Goal: Book appointment/travel/reservation

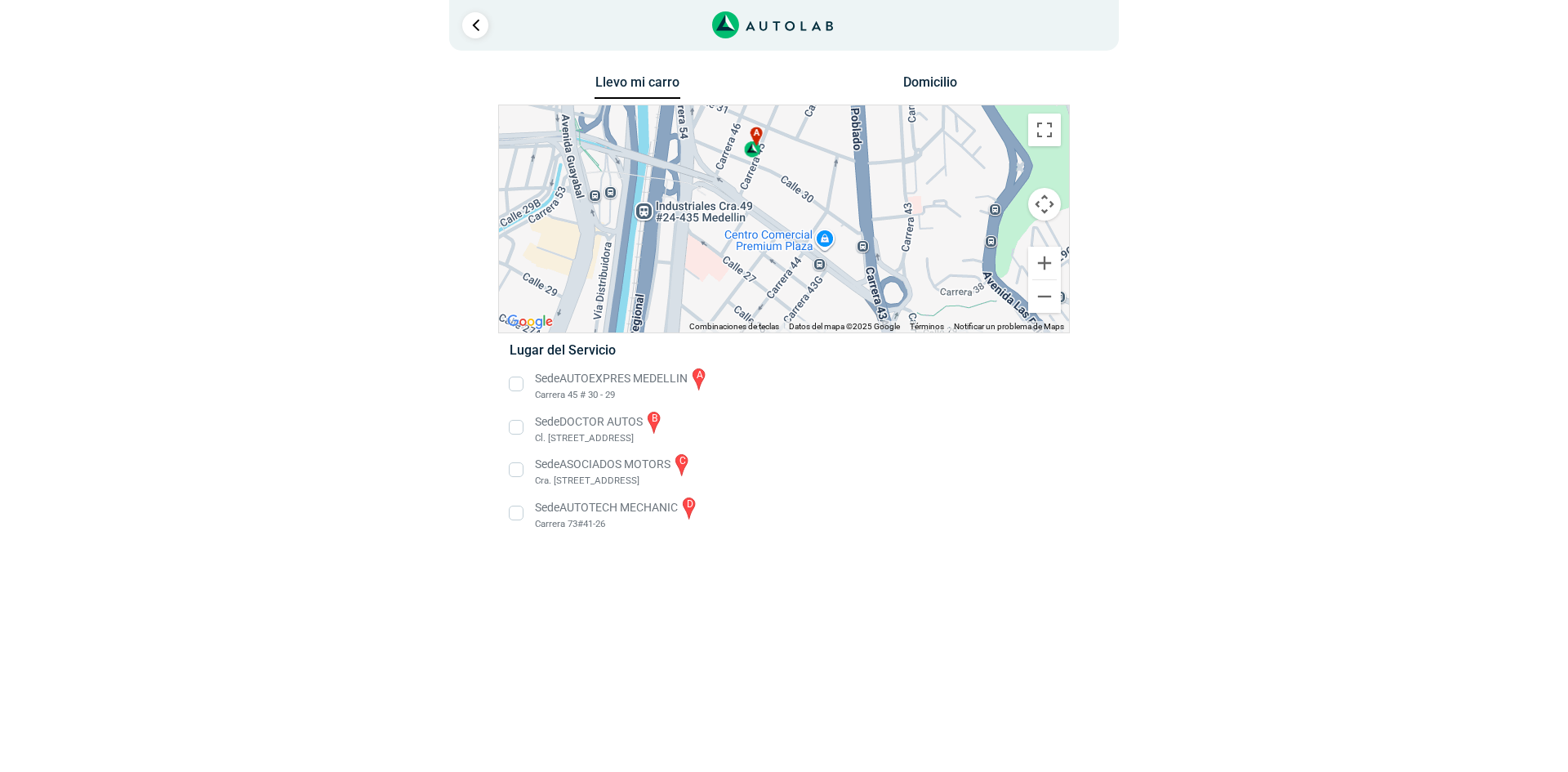
drag, startPoint x: 749, startPoint y: 141, endPoint x: 774, endPoint y: 269, distance: 130.4
click at [779, 277] on div "a b c d" at bounding box center [784, 218] width 571 height 227
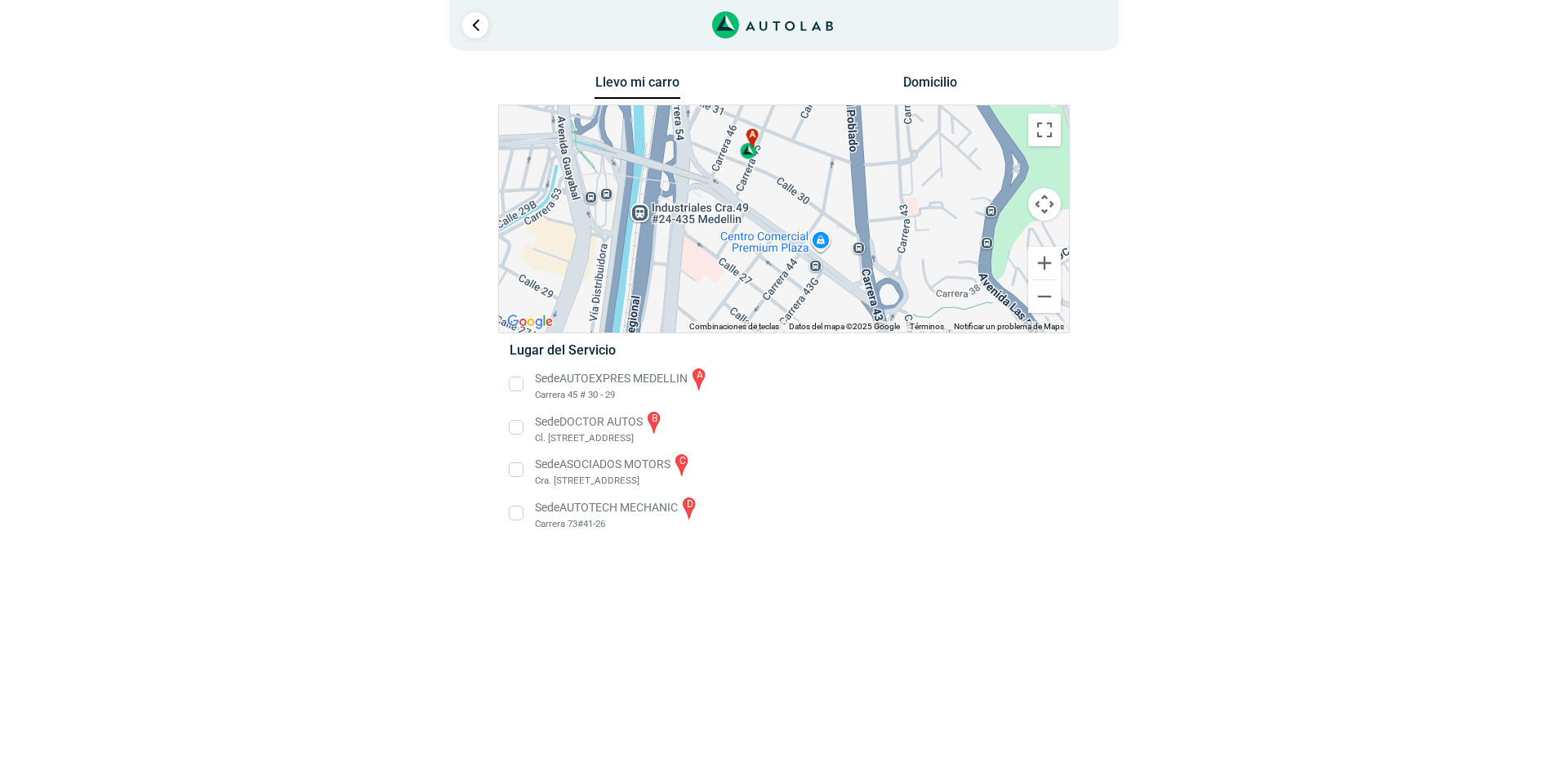
click at [520, 383] on li "Sede AUTOEXPRES MEDELLIN a Carrera 45 # 30 - 29" at bounding box center [784, 384] width 572 height 37
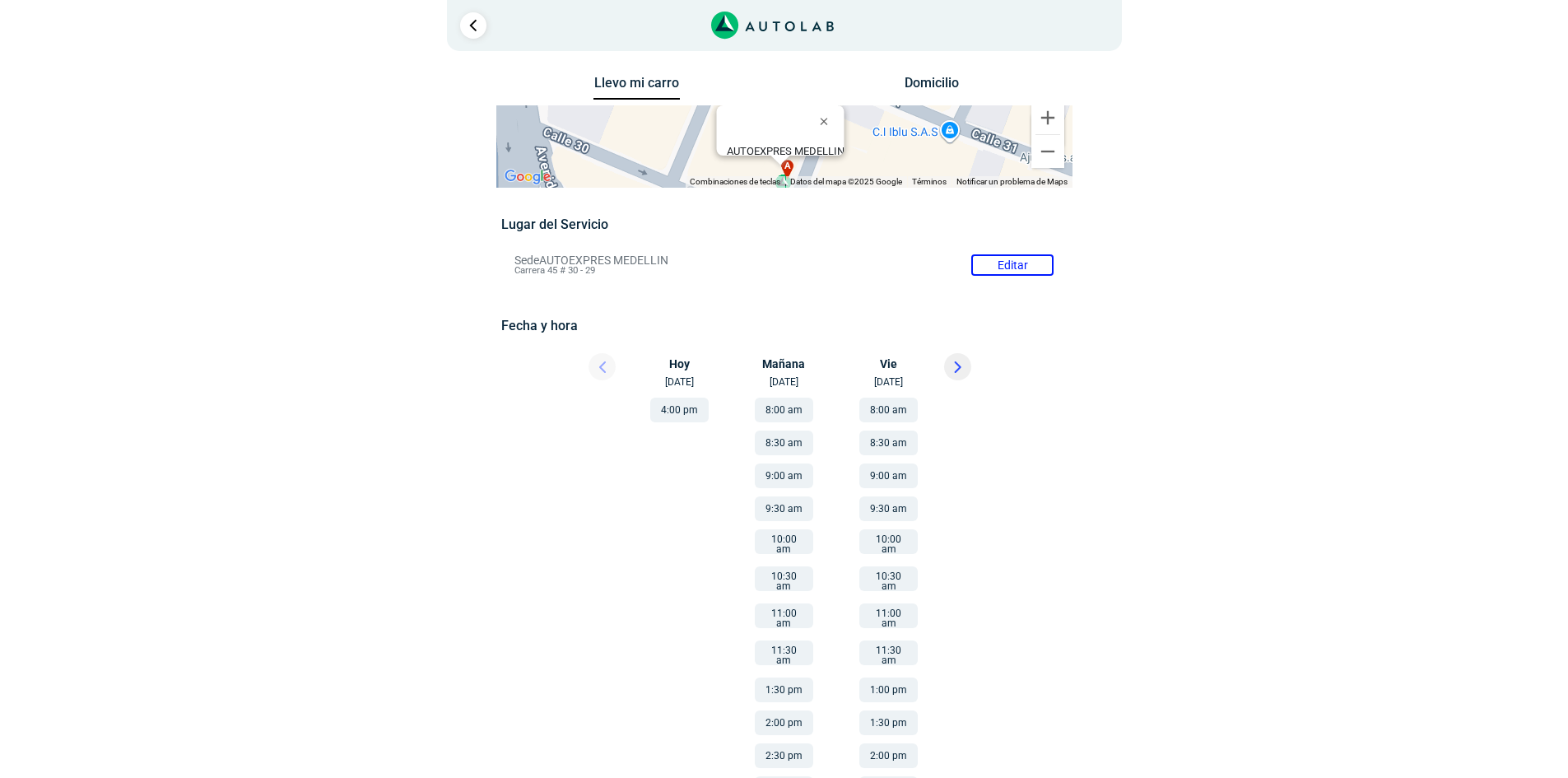
click at [684, 361] on div "[DATE] [DATE]" at bounding box center [685, 372] width 99 height 36
click at [544, 320] on h5 "Fecha y hora" at bounding box center [784, 326] width 565 height 16
click at [600, 363] on div at bounding box center [588, 372] width 99 height 36
click at [958, 366] on icon at bounding box center [958, 367] width 5 height 9
click at [604, 363] on icon at bounding box center [603, 367] width 5 height 9
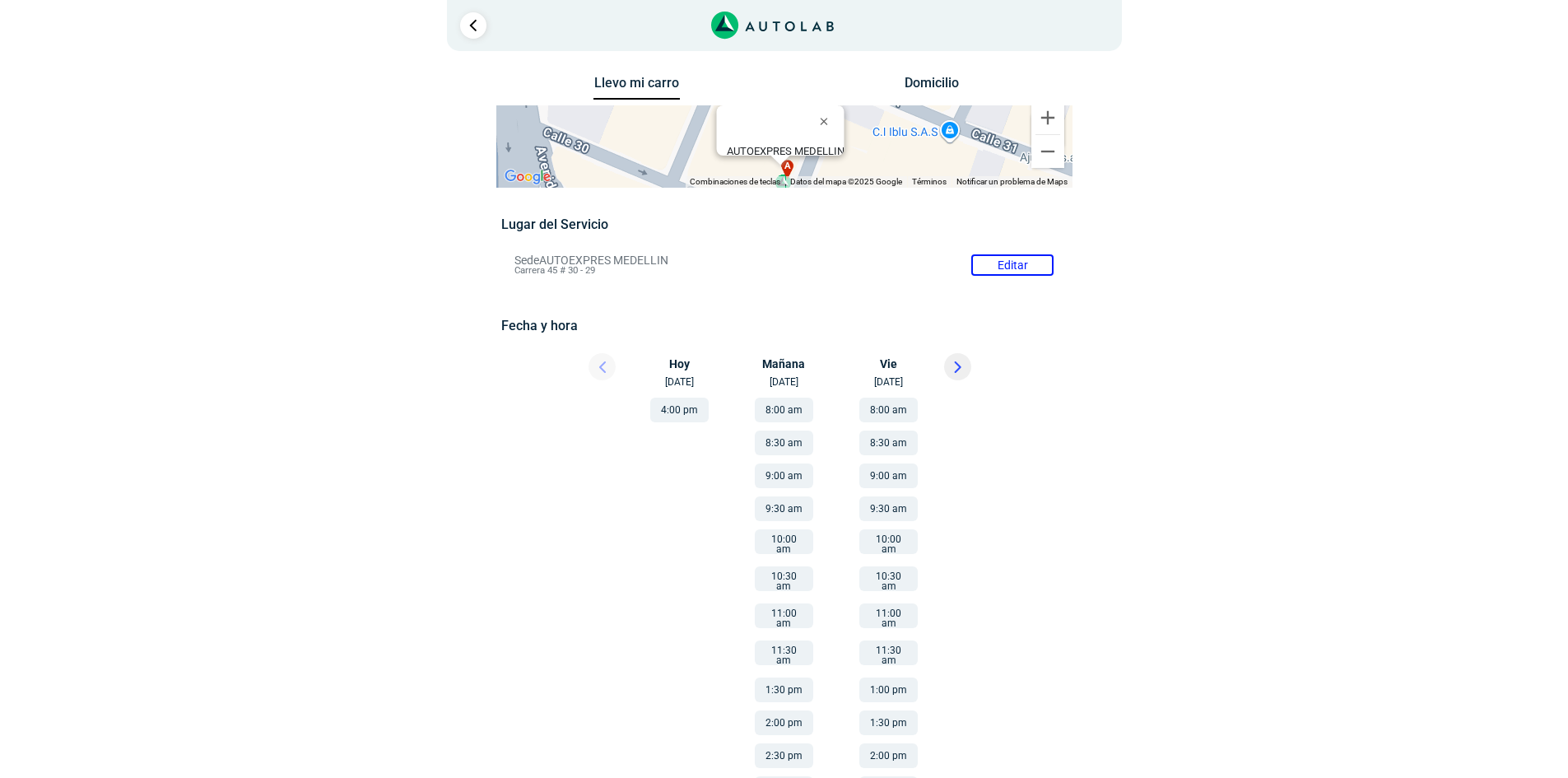
click at [883, 474] on button "9:00 am" at bounding box center [889, 476] width 59 height 25
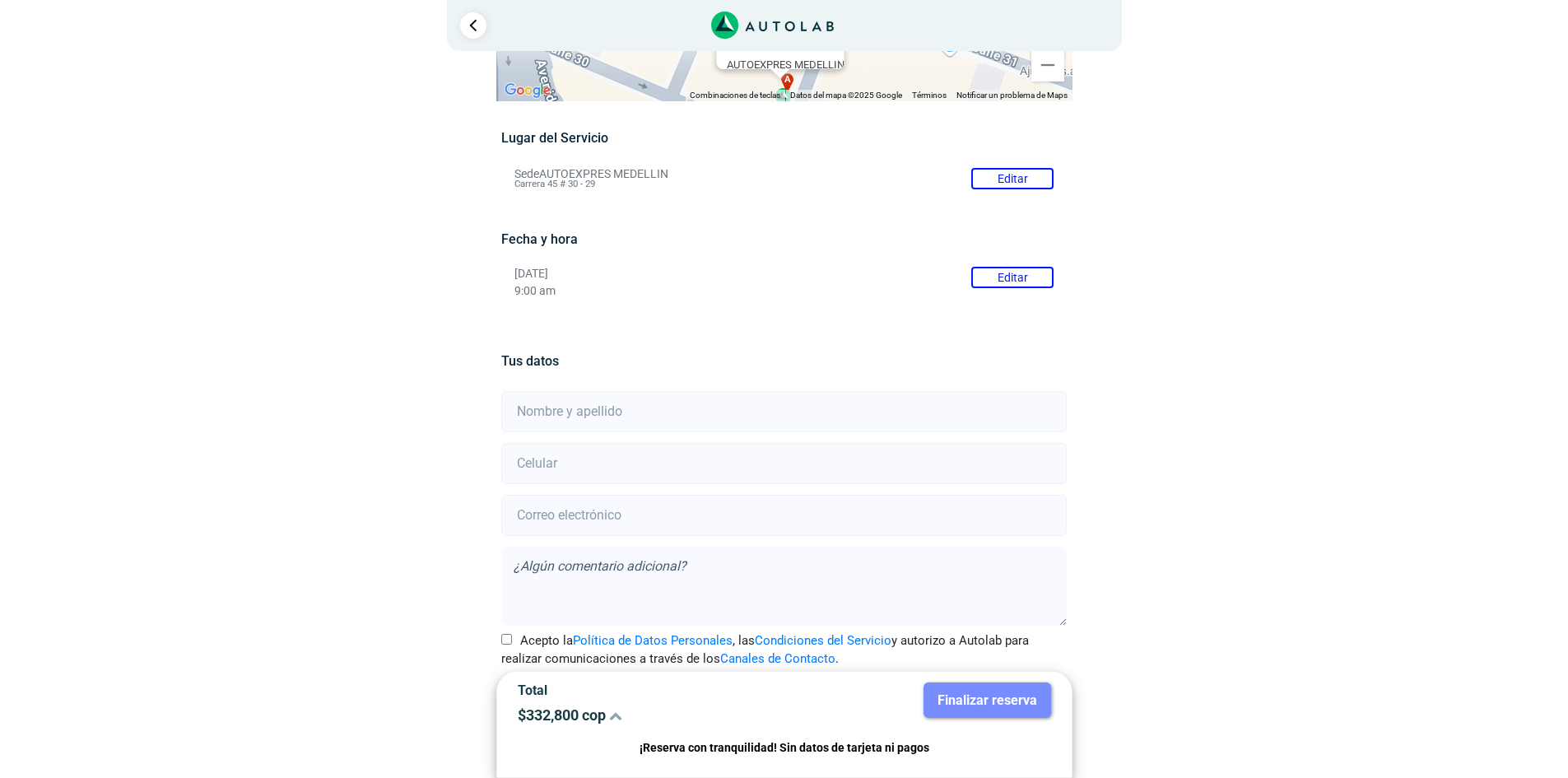
scroll to position [117, 0]
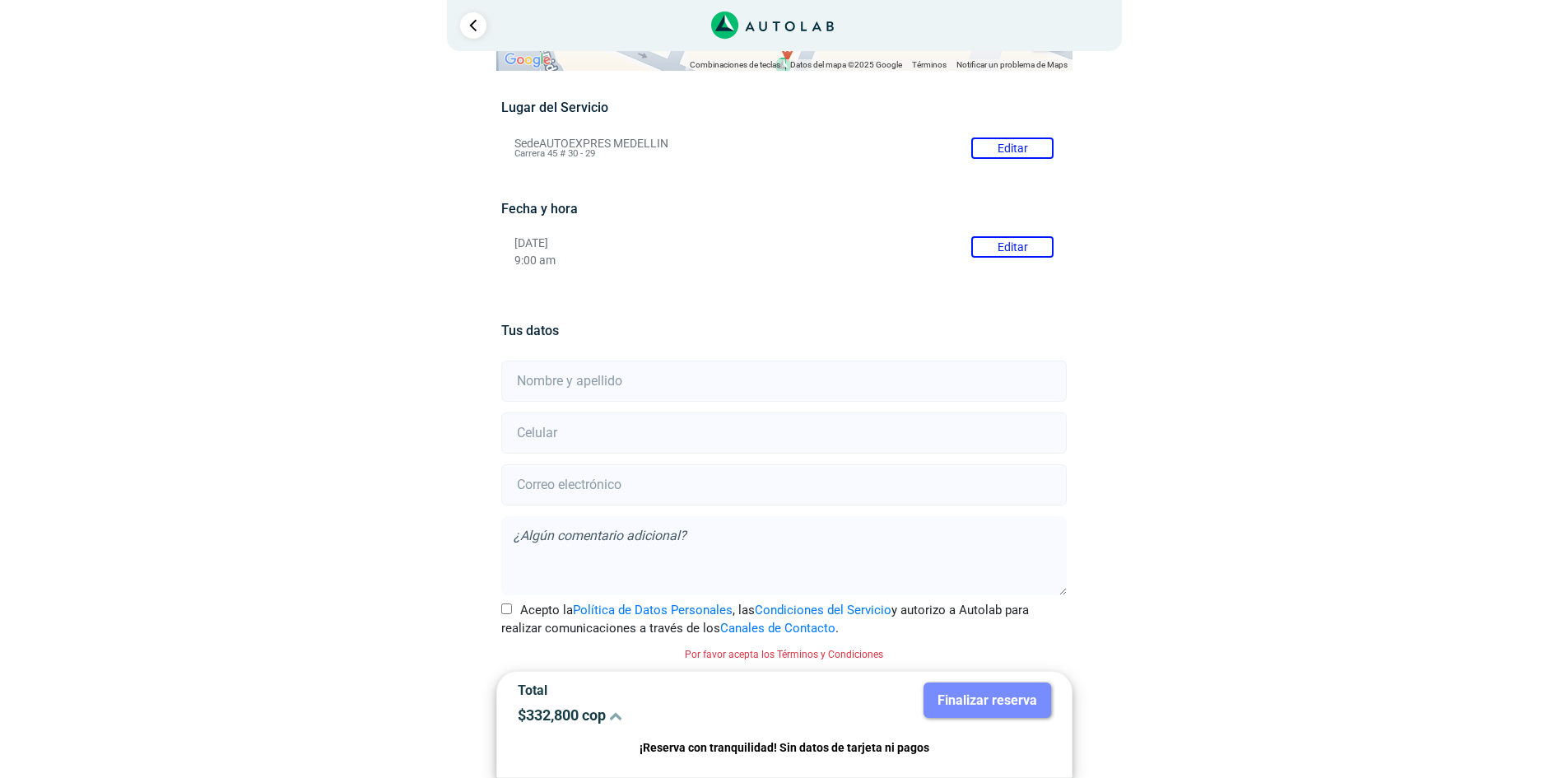
click at [594, 386] on input "text" at bounding box center [784, 381] width 565 height 41
type input "[PERSON_NAME]"
click at [612, 424] on input "number" at bounding box center [784, 433] width 565 height 41
click at [1197, 631] on div "Llevo mi carro [GEOGRAPHIC_DATA] ← Mover a la izquierda → Mover a la derecha ↑ …" at bounding box center [784, 366] width 988 height 824
